Goal: Find specific page/section: Find specific page/section

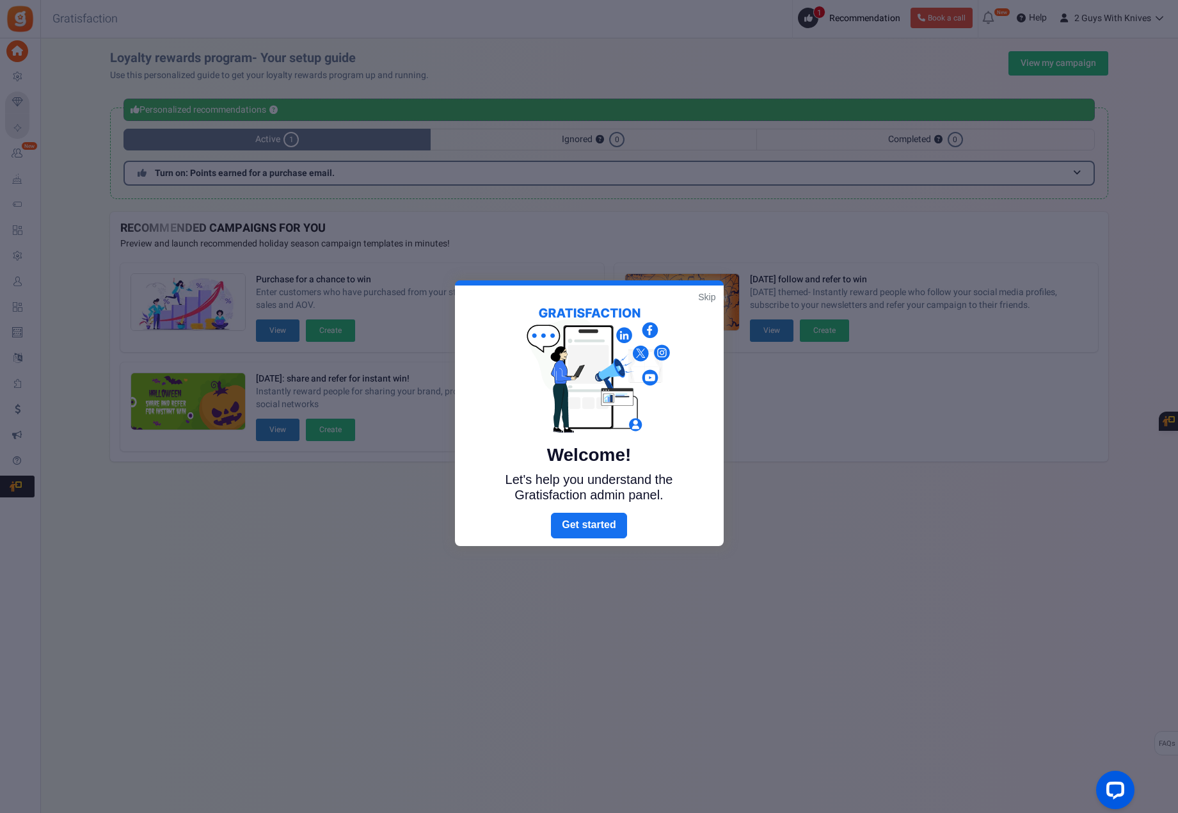
click at [703, 296] on link "Skip" at bounding box center [706, 297] width 17 height 13
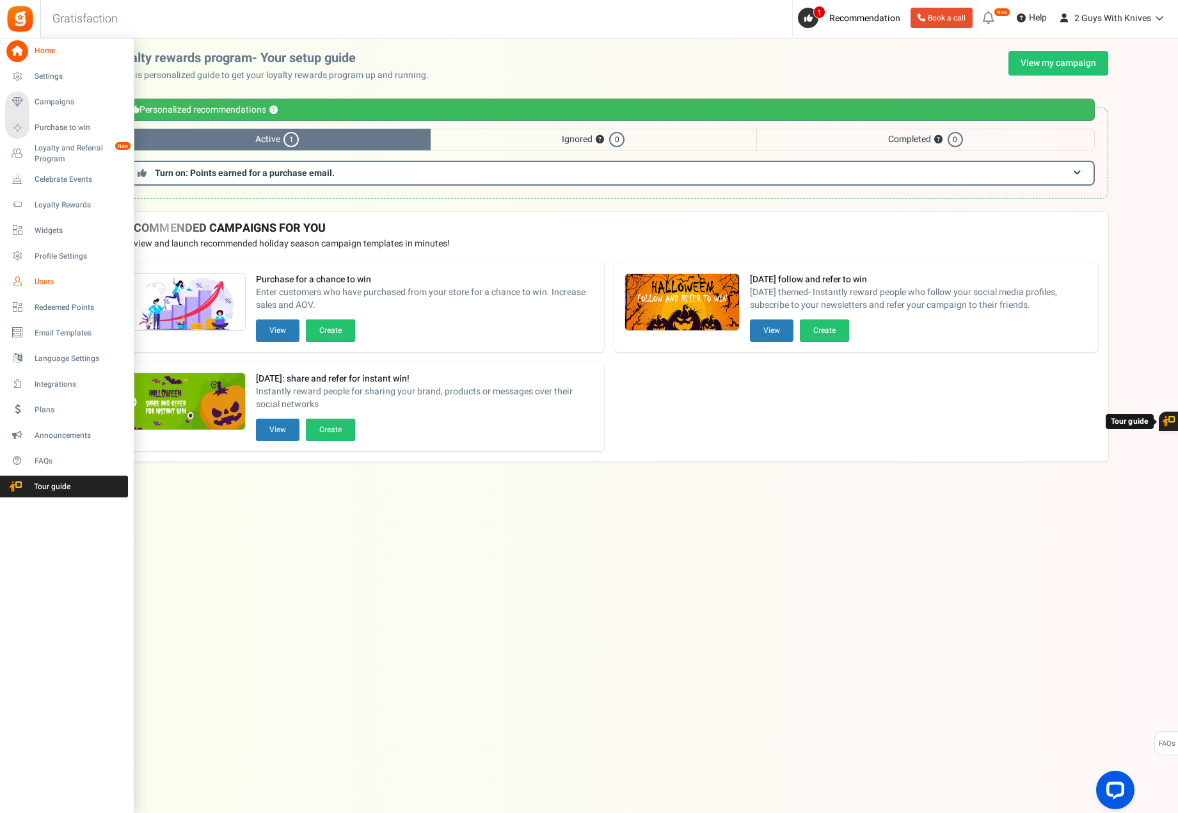
click at [50, 278] on span "Users" at bounding box center [80, 282] width 90 height 11
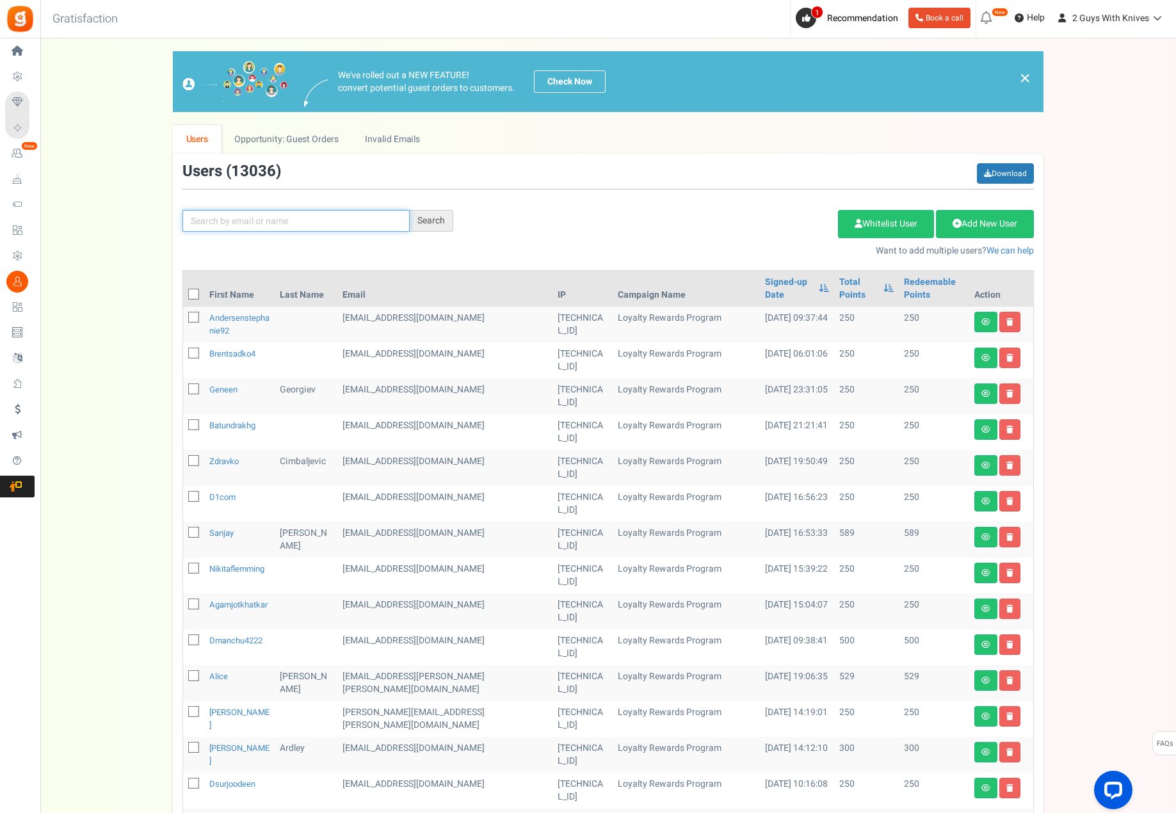
click at [261, 215] on input "text" at bounding box center [295, 221] width 227 height 22
type input "[PERSON_NAME]"
click at [426, 214] on div "Search" at bounding box center [432, 221] width 44 height 22
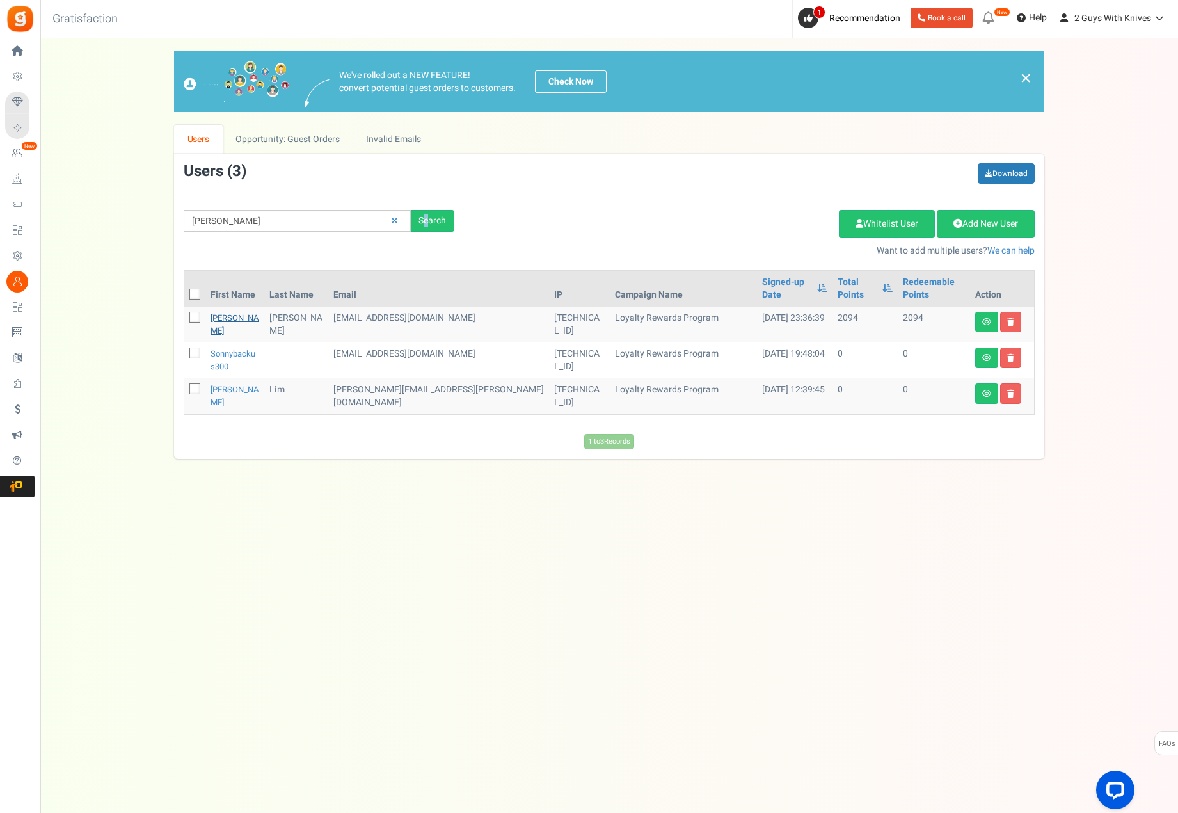
click at [217, 312] on link "[PERSON_NAME]" at bounding box center [235, 324] width 49 height 25
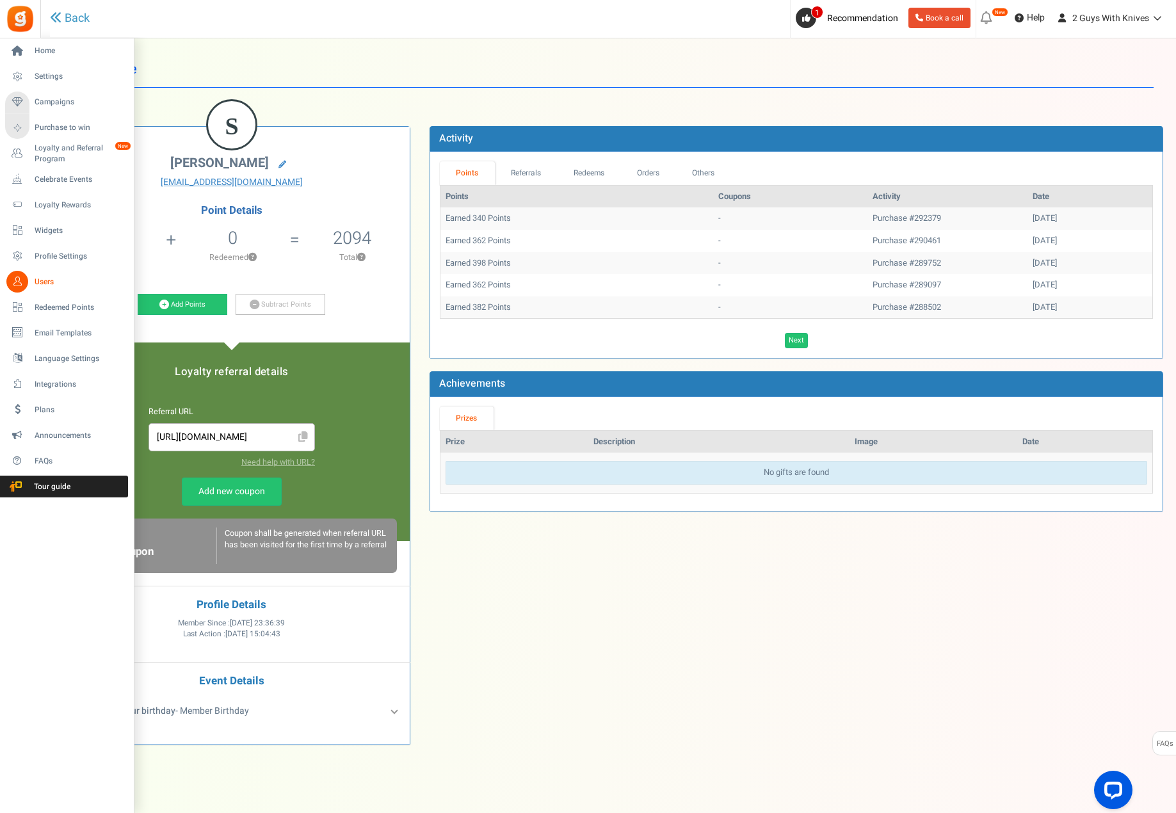
click at [49, 287] on link "Users" at bounding box center [66, 282] width 123 height 22
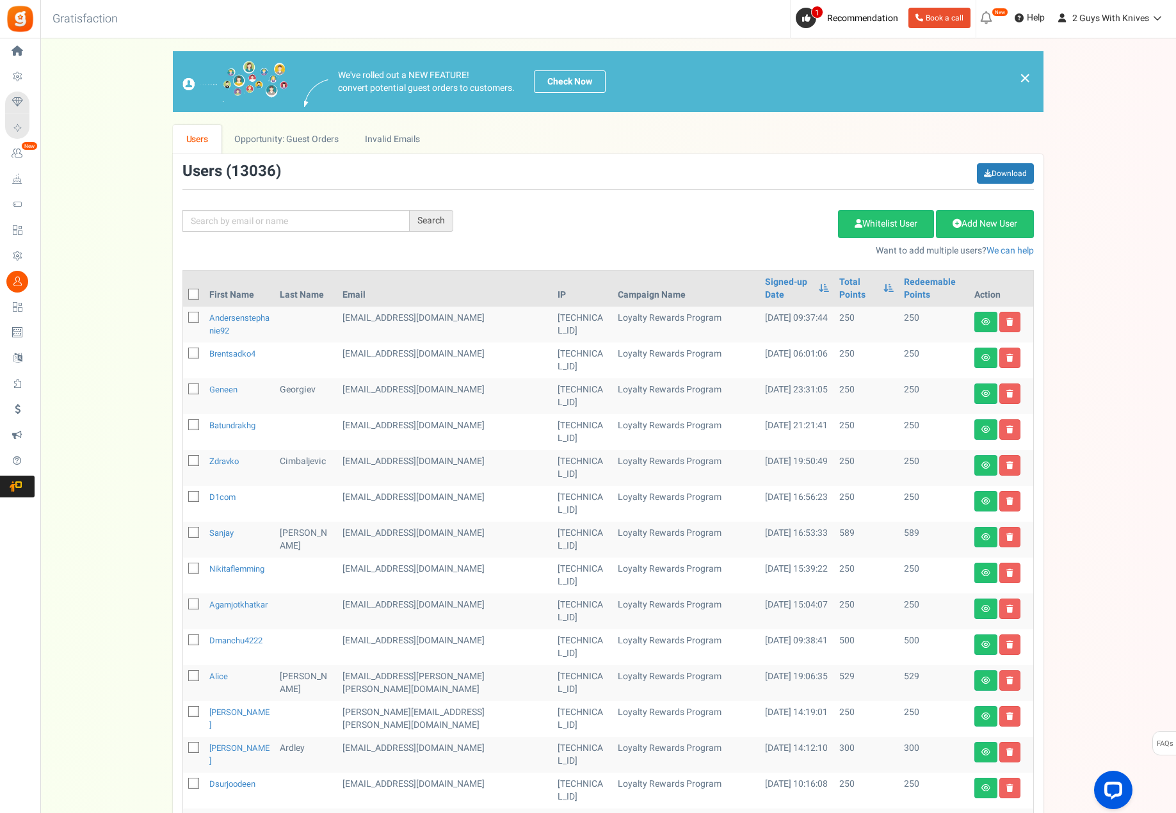
click at [274, 236] on div "Search Add Etsy Order Delete Selected Users Import Users Spam Protection Subtra…" at bounding box center [608, 210] width 871 height 94
click at [276, 221] on input "text" at bounding box center [295, 221] width 227 height 22
type input "[PERSON_NAME]"
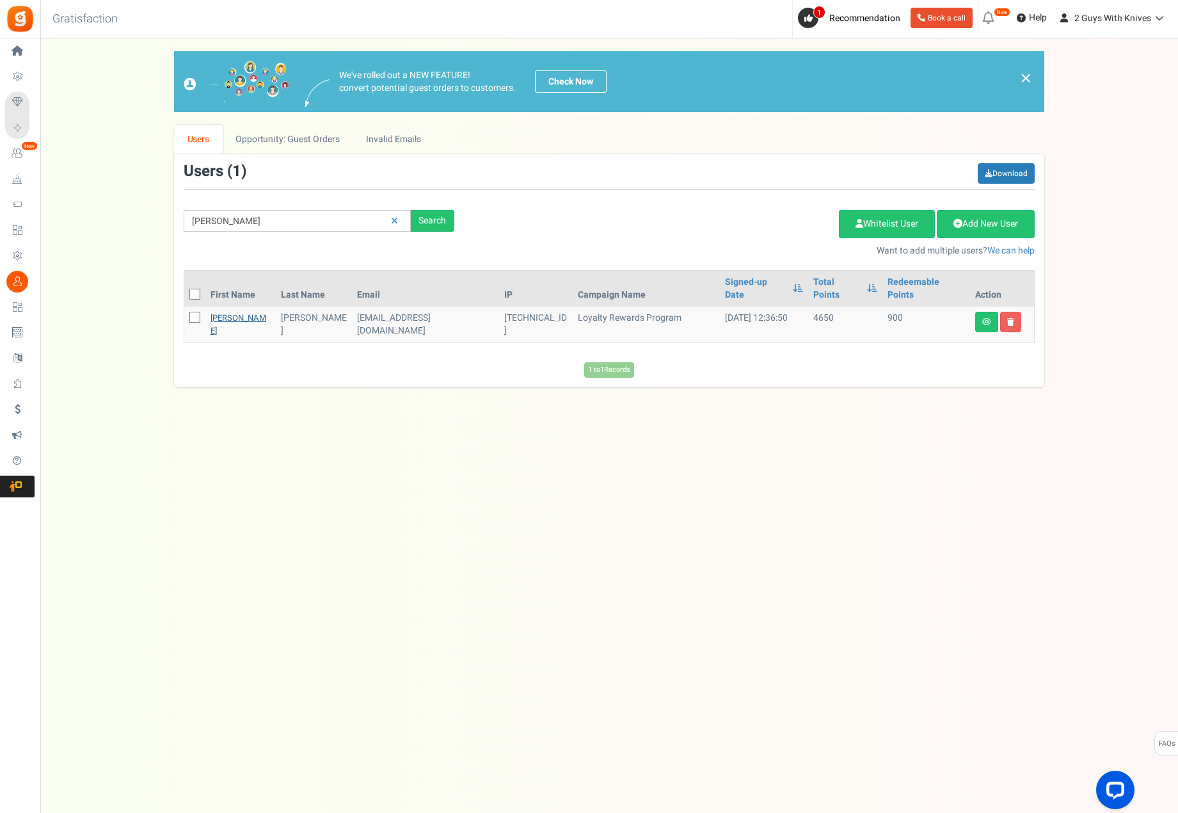
click at [228, 312] on link "[PERSON_NAME]" at bounding box center [239, 324] width 56 height 25
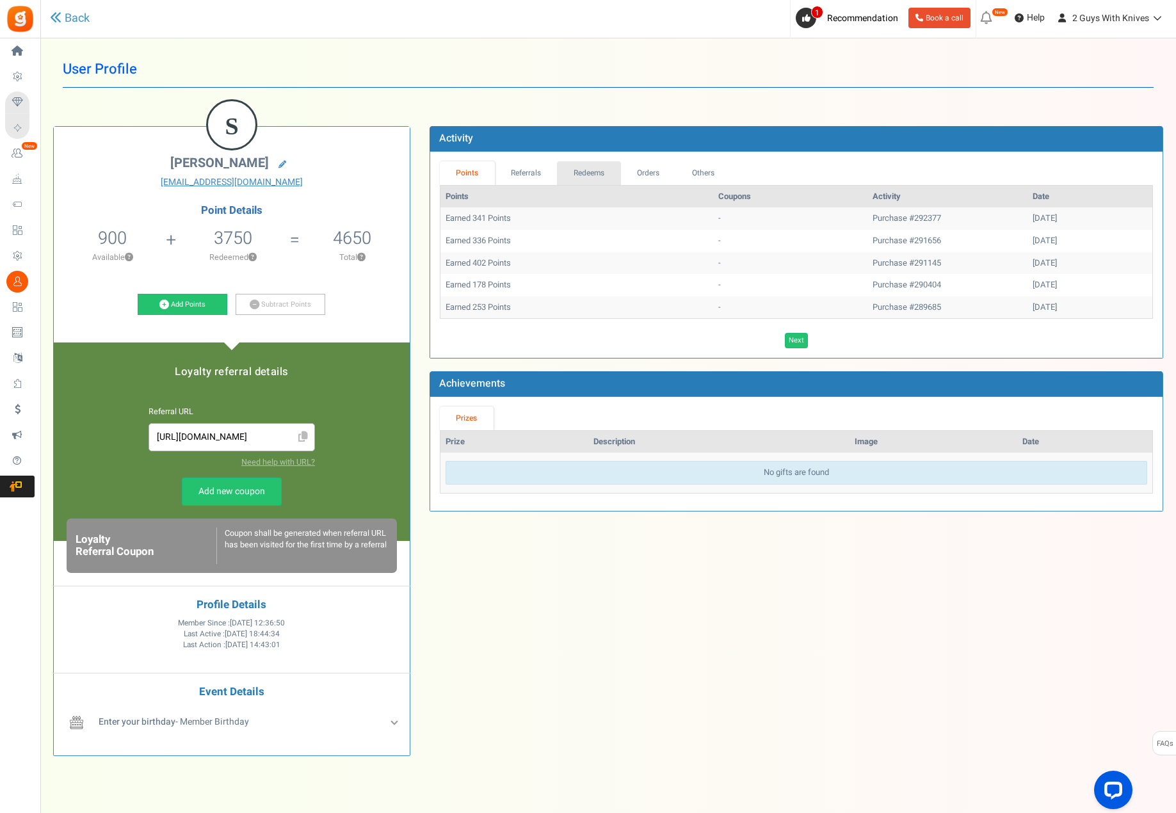
click at [593, 172] on link "Redeems" at bounding box center [589, 173] width 64 height 24
